Goal: Information Seeking & Learning: Learn about a topic

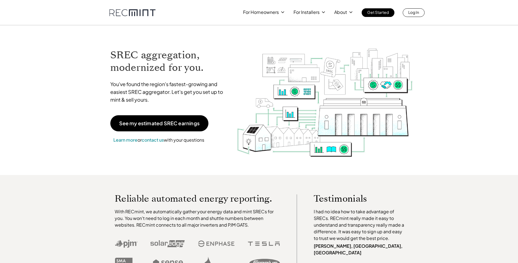
click at [132, 140] on span "Learn more" at bounding box center [125, 140] width 24 height 6
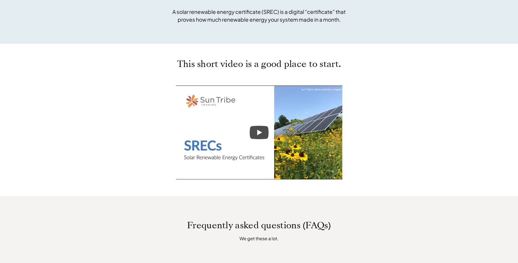
scroll to position [226, 0]
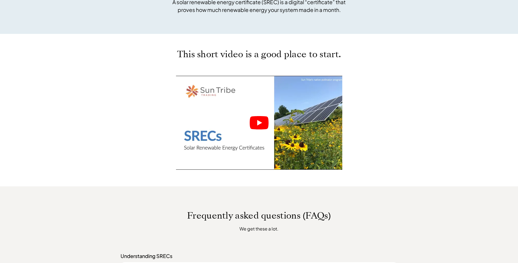
click at [260, 124] on icon "Play" at bounding box center [259, 122] width 19 height 13
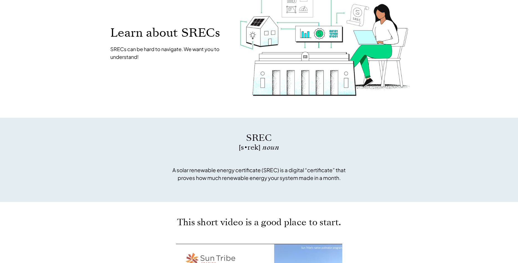
scroll to position [85, 0]
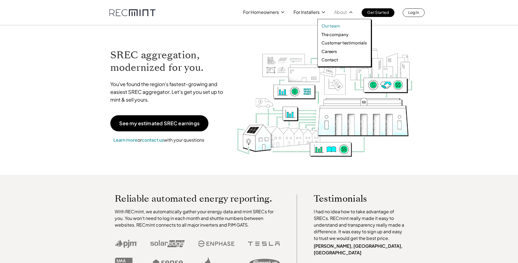
click at [341, 27] on link "Our team" at bounding box center [344, 26] width 45 height 6
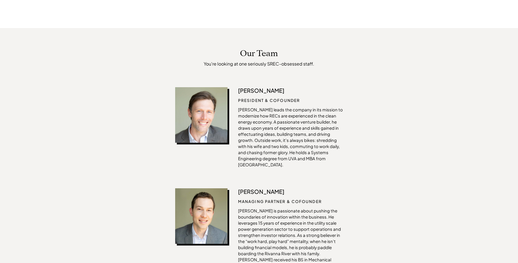
scroll to position [171, 0]
